Goal: Find specific page/section: Find specific page/section

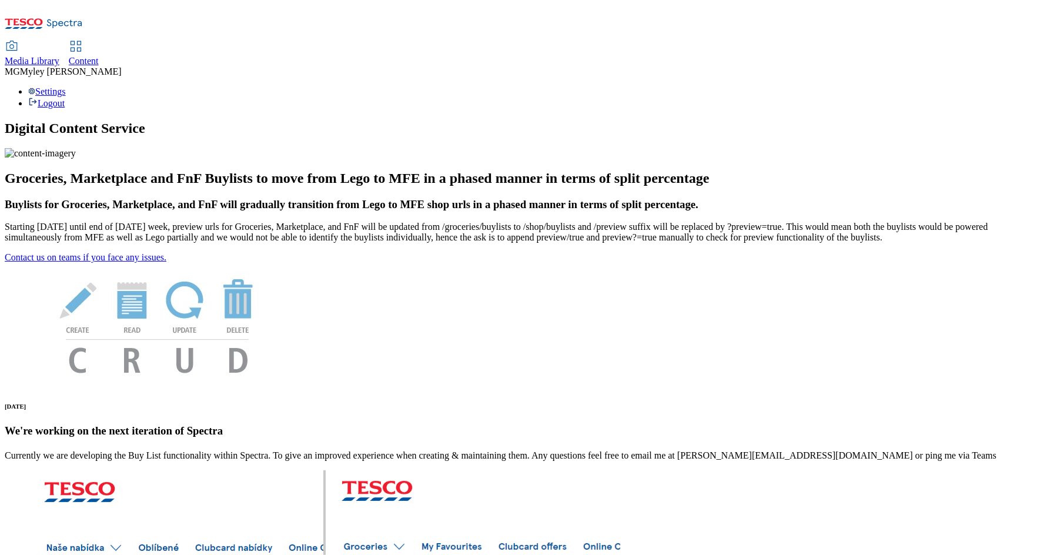
click at [99, 56] on span "Content" at bounding box center [84, 61] width 30 height 10
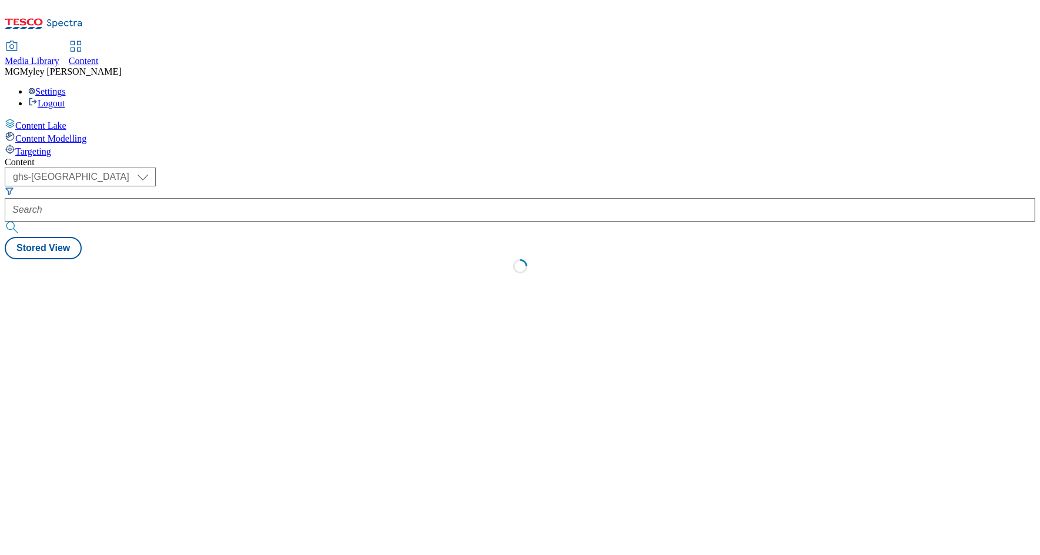
click at [59, 56] on span "Media Library" at bounding box center [32, 61] width 55 height 10
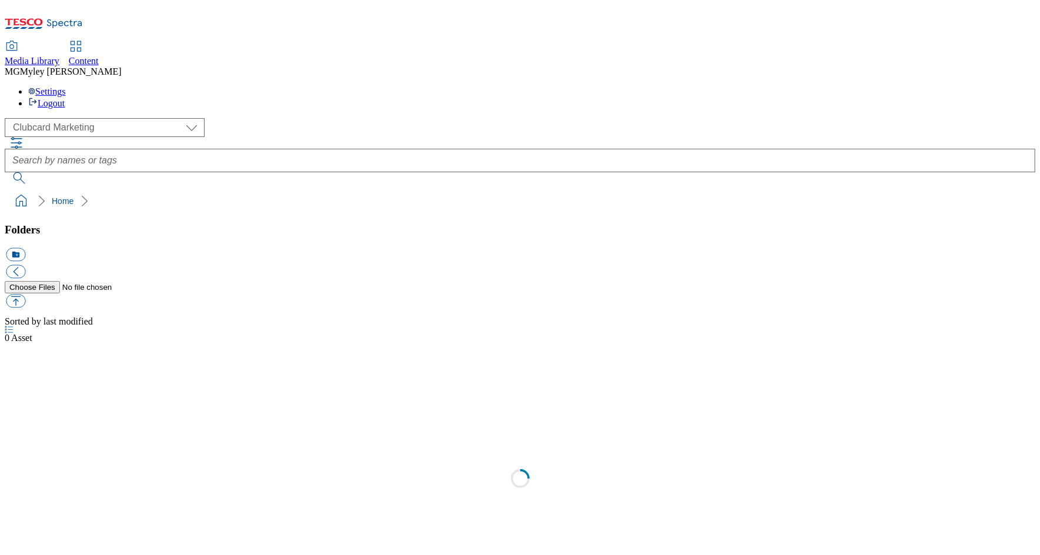
scroll to position [1, 0]
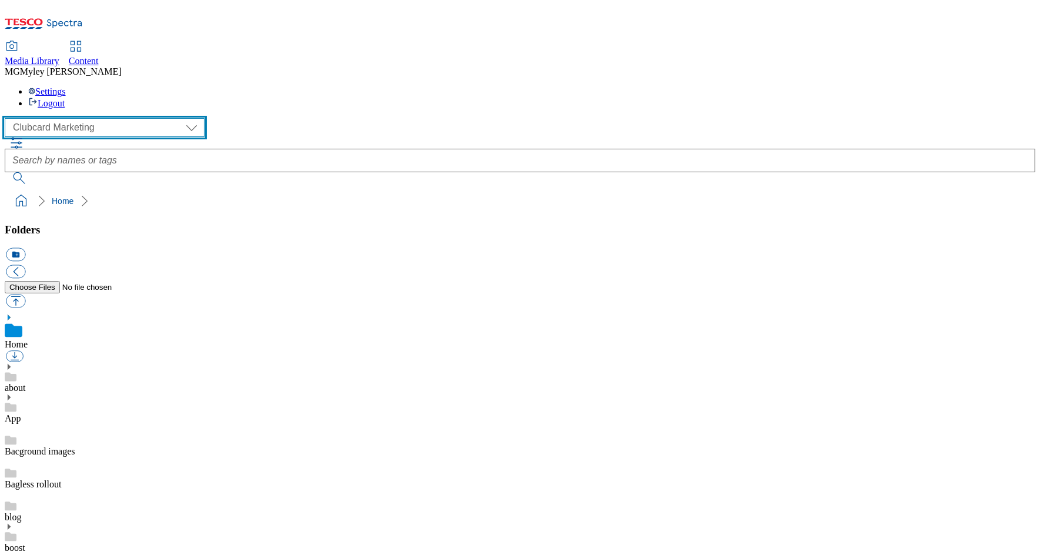
click at [89, 118] on select "Clubcard Marketing Dotcom UK GHS Marketing UK GHS ROI iGHS Marketing CE MCA CZ …" at bounding box center [105, 127] width 200 height 19
select select "flare-ghs-roi"
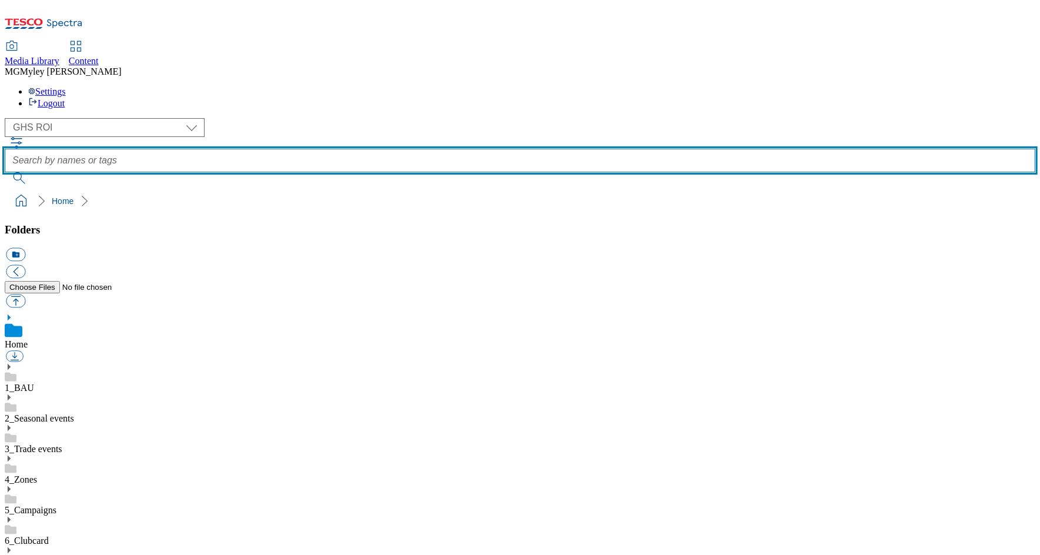
click at [443, 149] on input "text" at bounding box center [520, 161] width 1031 height 24
type input "video"
click at [5, 172] on button "submit" at bounding box center [20, 178] width 31 height 12
